Goal: Navigation & Orientation: Find specific page/section

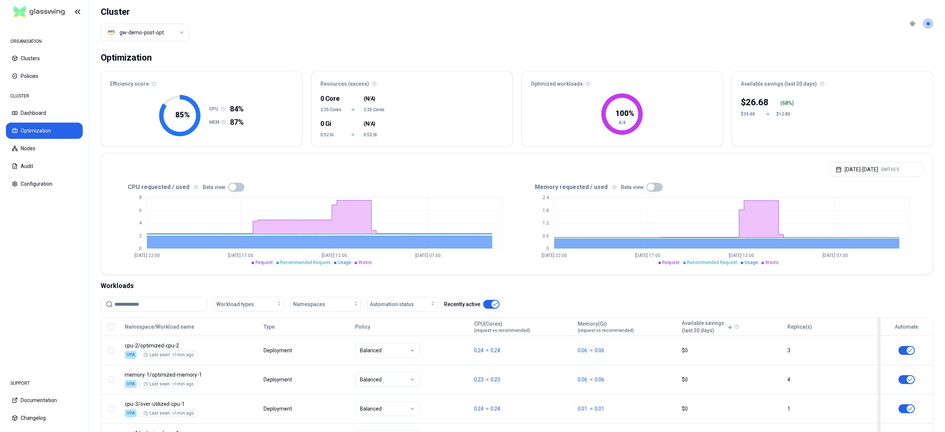
scroll to position [66, 0]
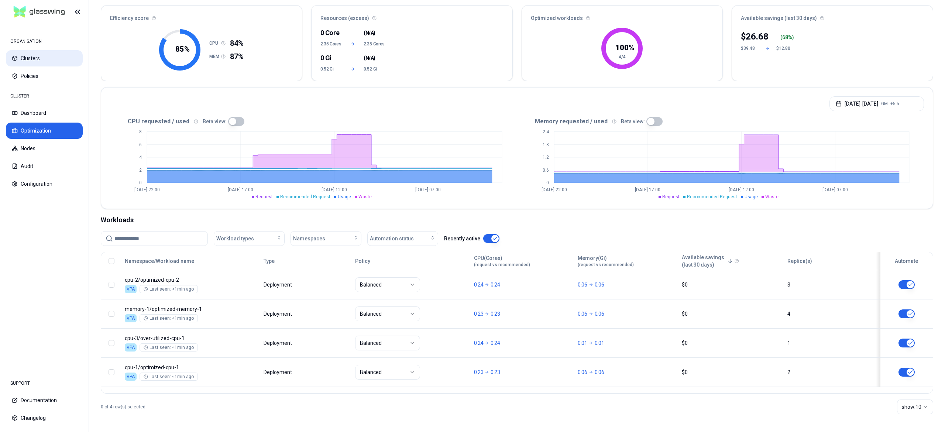
click at [34, 55] on button "Clusters" at bounding box center [44, 58] width 77 height 16
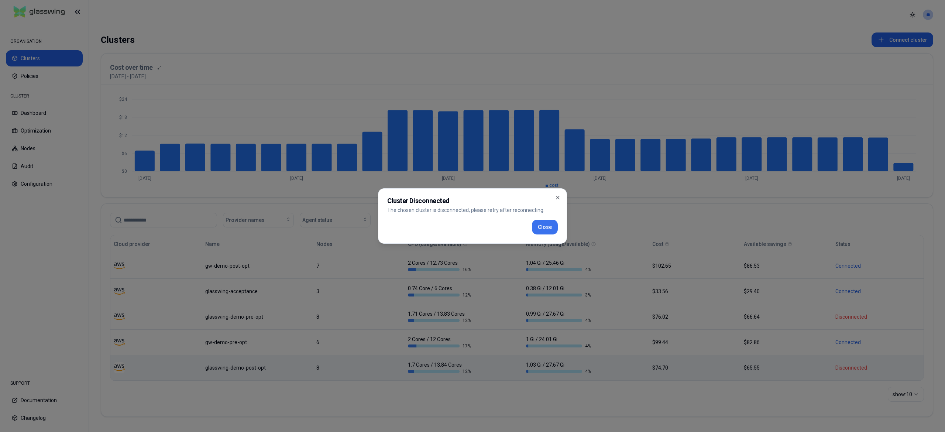
click at [550, 220] on button "Close" at bounding box center [545, 227] width 26 height 15
click at [541, 223] on button "Close" at bounding box center [545, 227] width 26 height 15
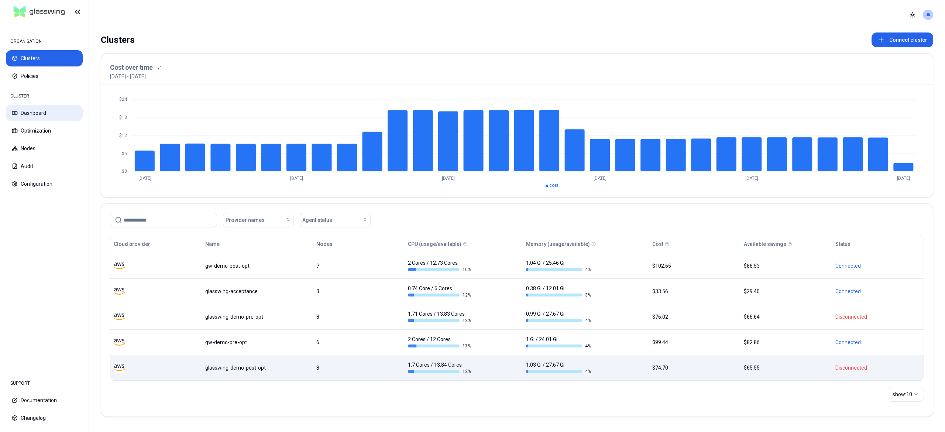
click at [41, 110] on button "Dashboard" at bounding box center [44, 113] width 77 height 16
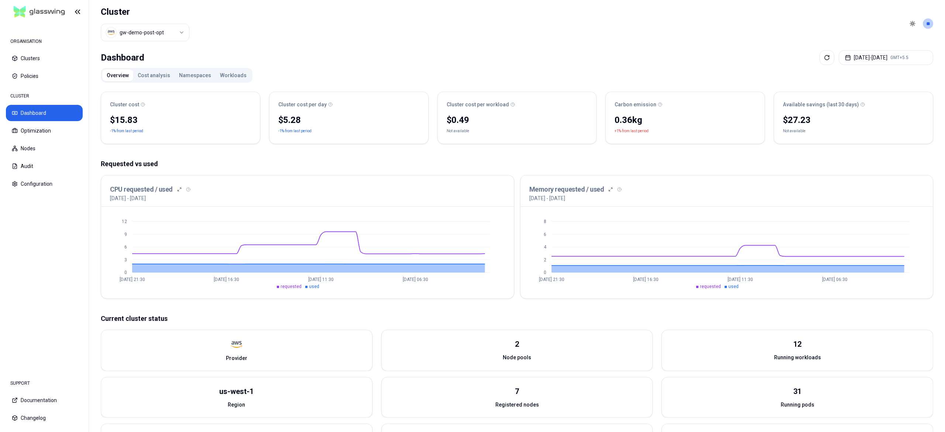
scroll to position [12, 0]
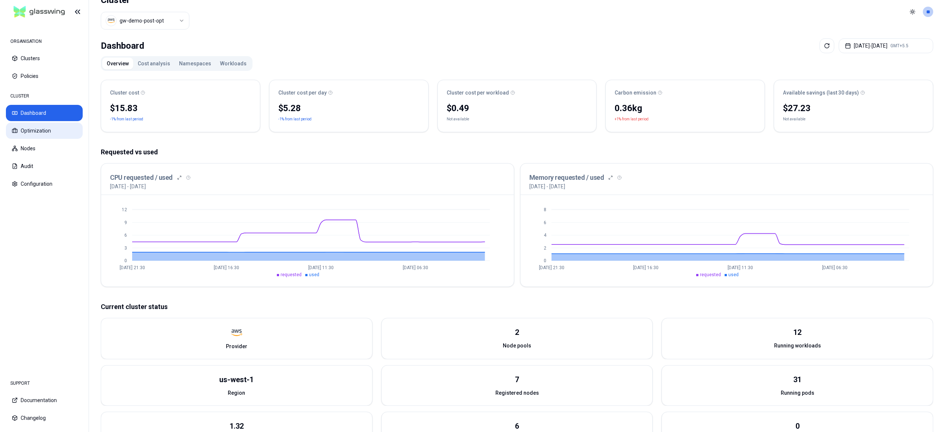
click at [22, 134] on button "Optimization" at bounding box center [44, 131] width 77 height 16
